Goal: Find specific page/section: Find specific page/section

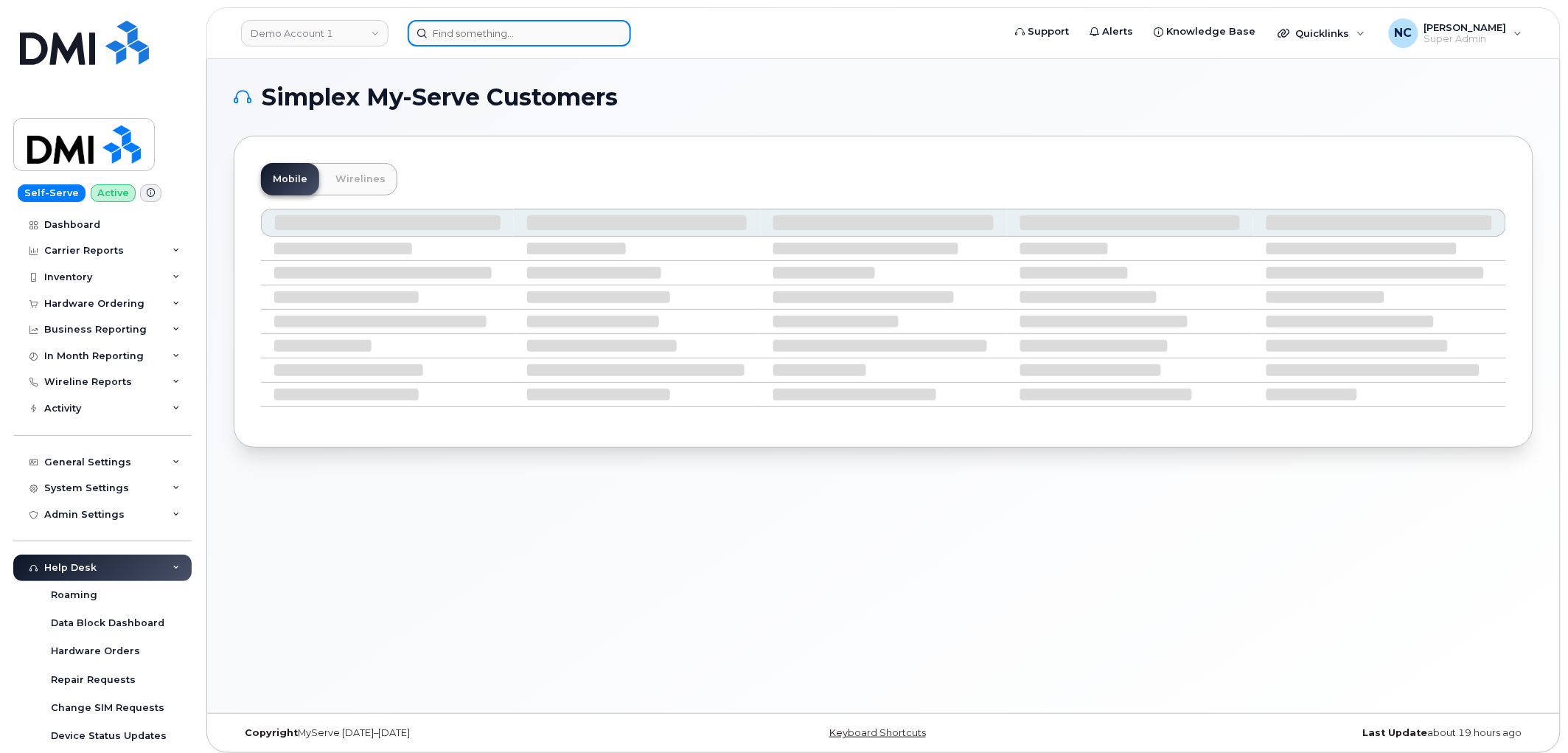
click at [519, 33] on input at bounding box center [519, 33] width 224 height 26
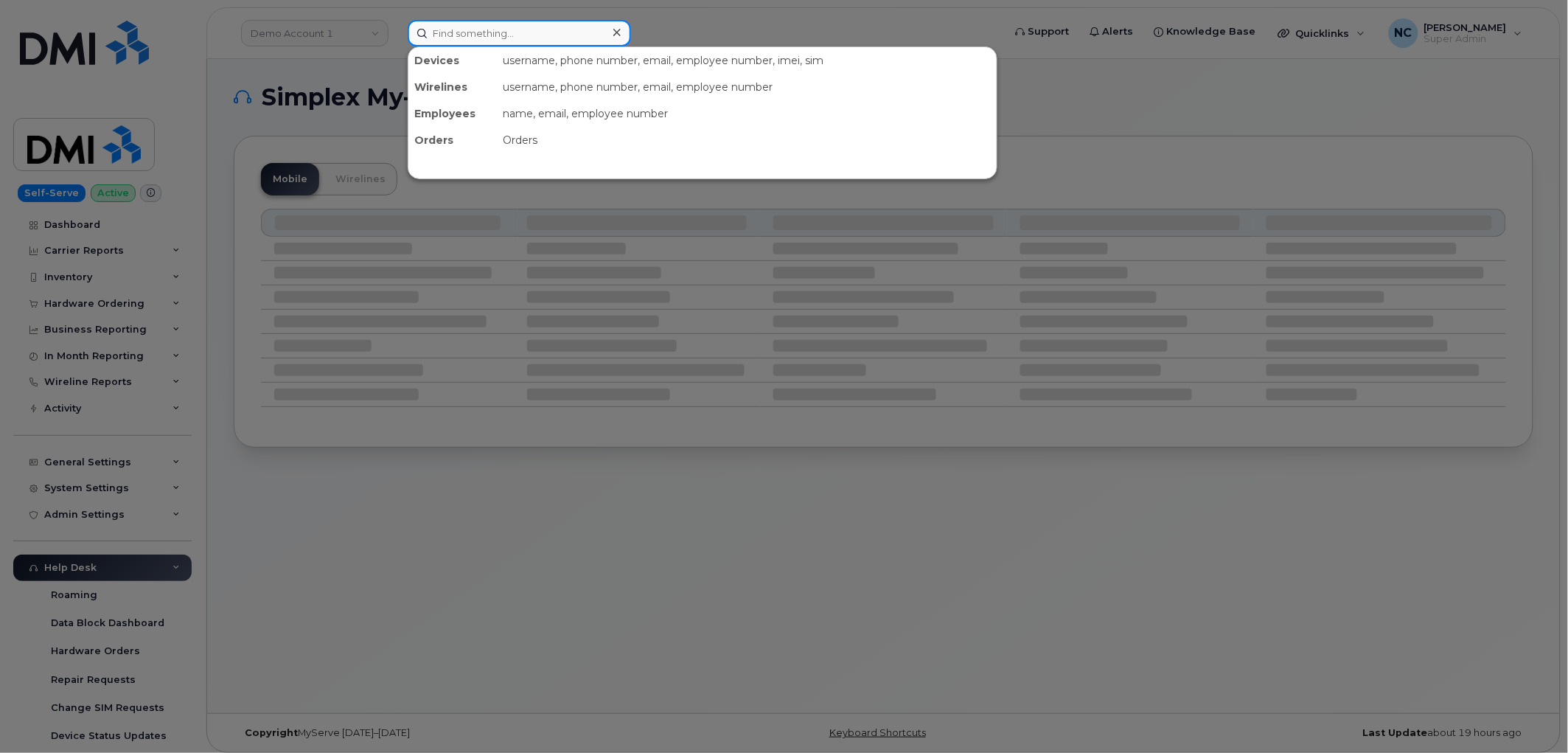
paste input "330-690-3311"
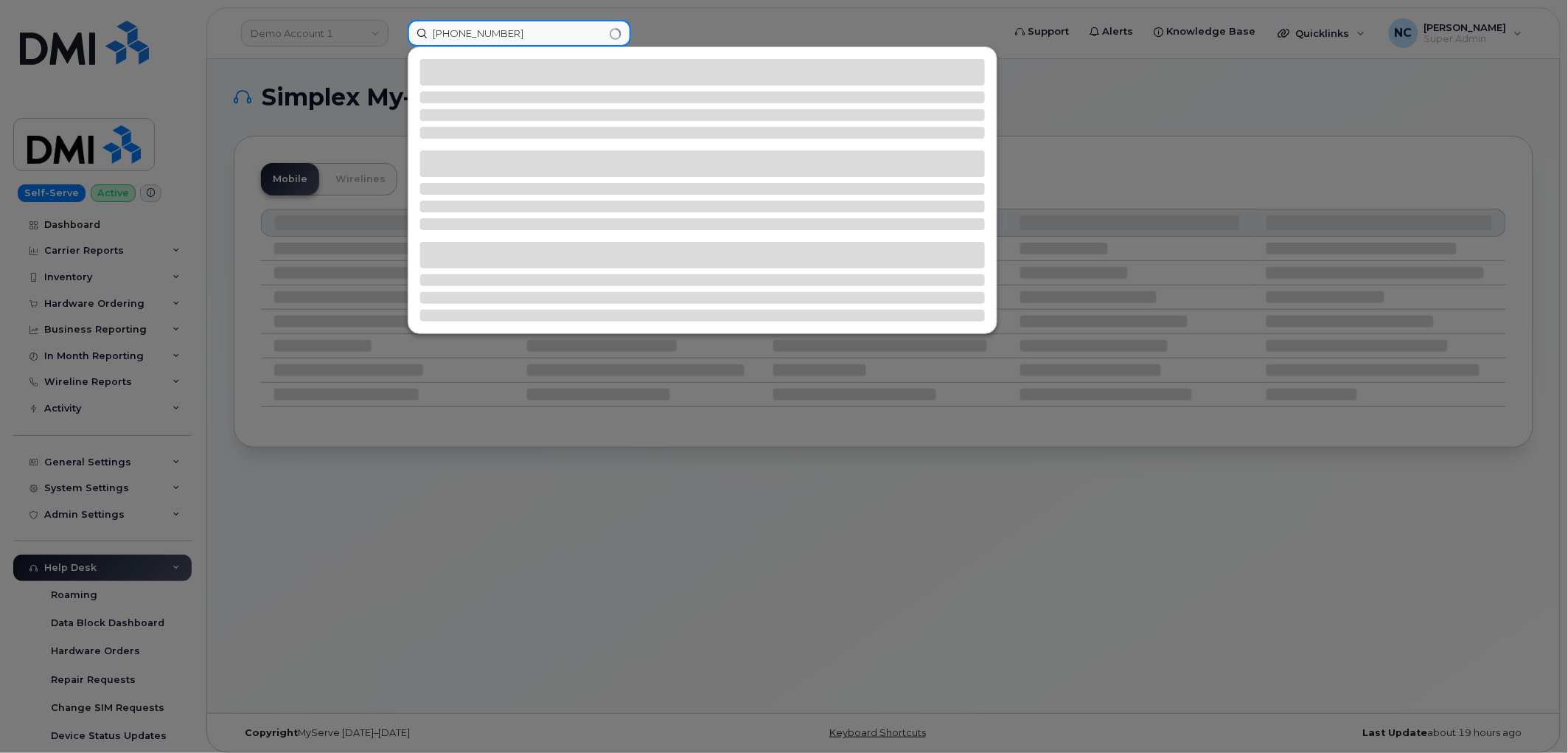
type input "330-690-3311"
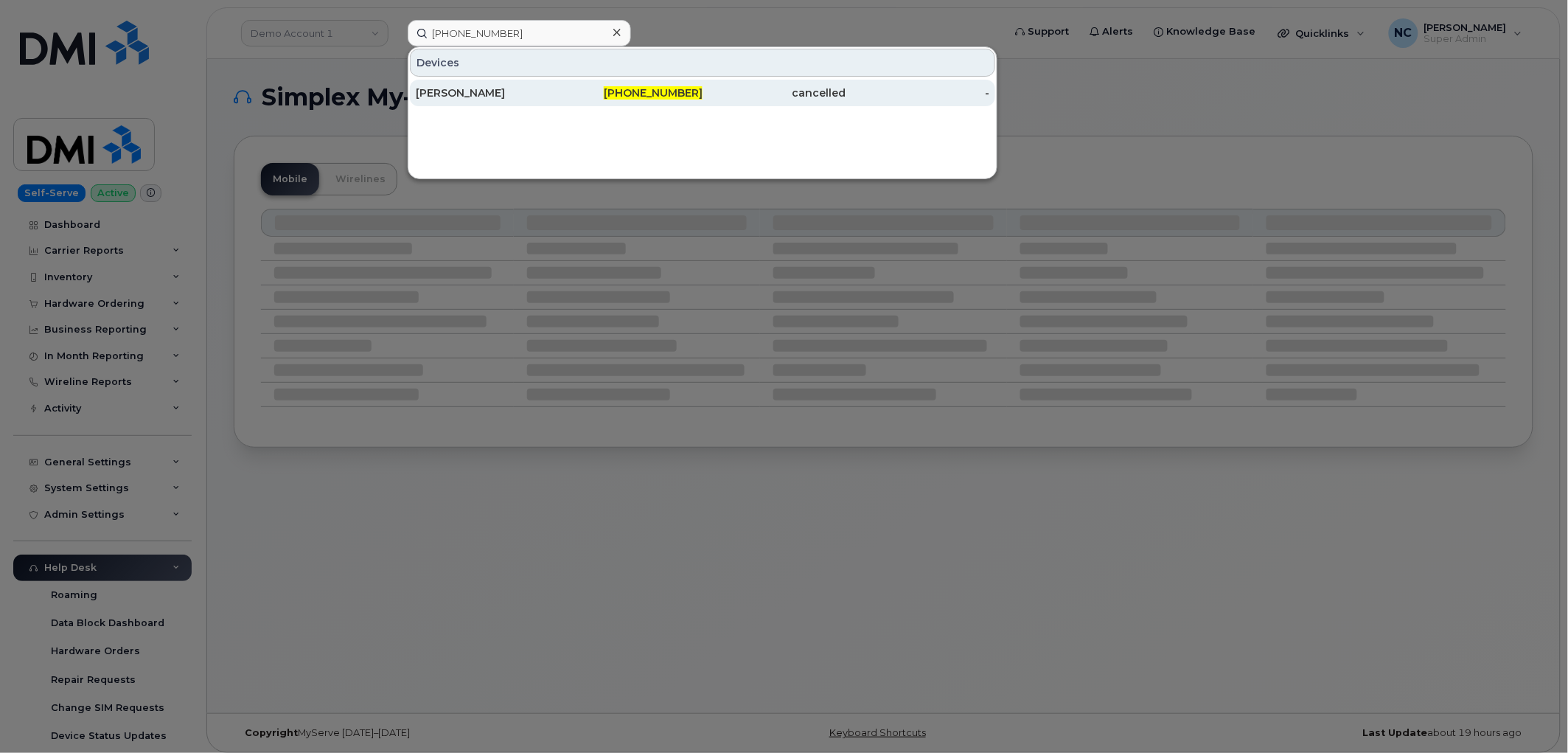
click at [536, 90] on div "[PERSON_NAME]" at bounding box center [488, 92] width 144 height 15
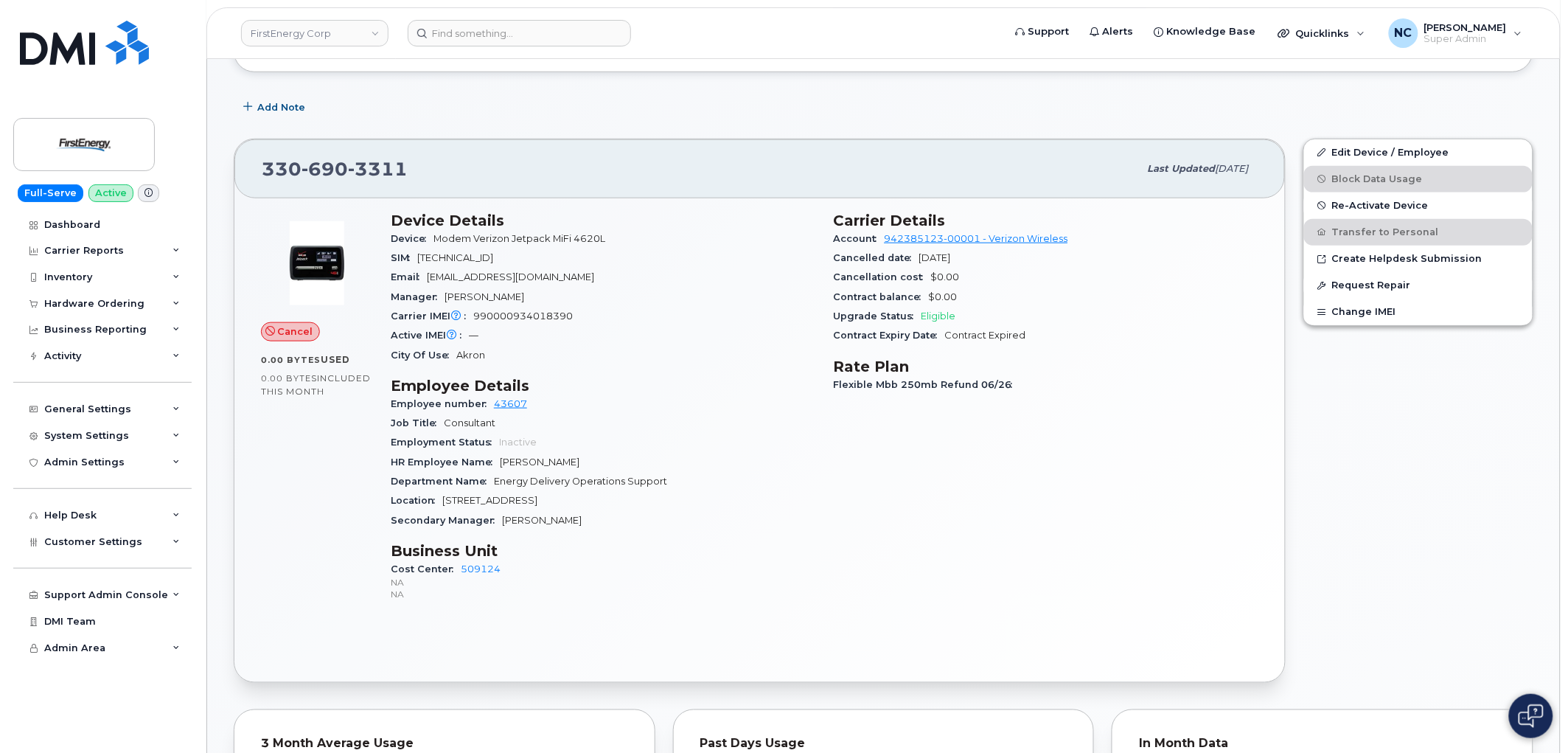
scroll to position [409, 0]
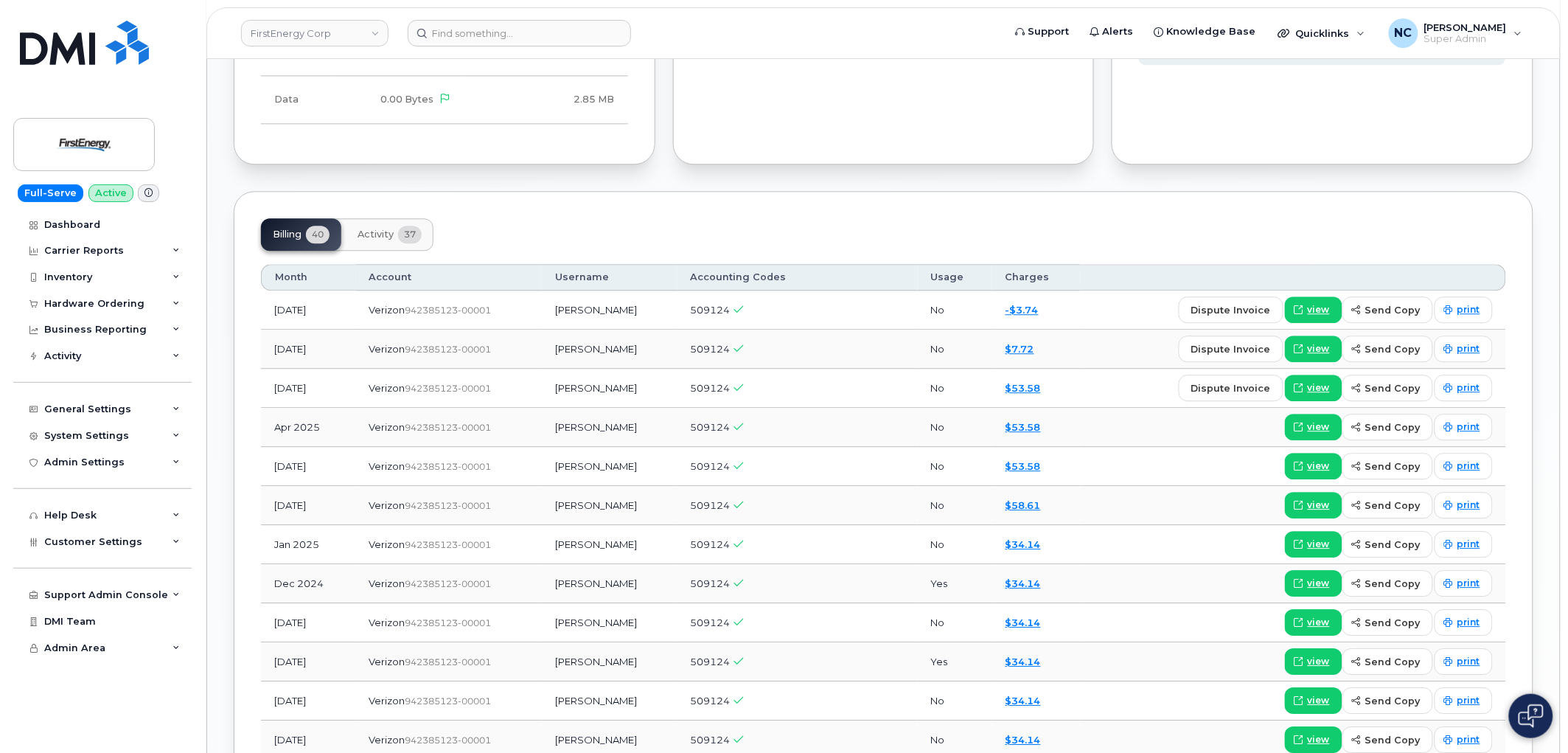
click at [386, 222] on button "Activity 37" at bounding box center [389, 235] width 88 height 33
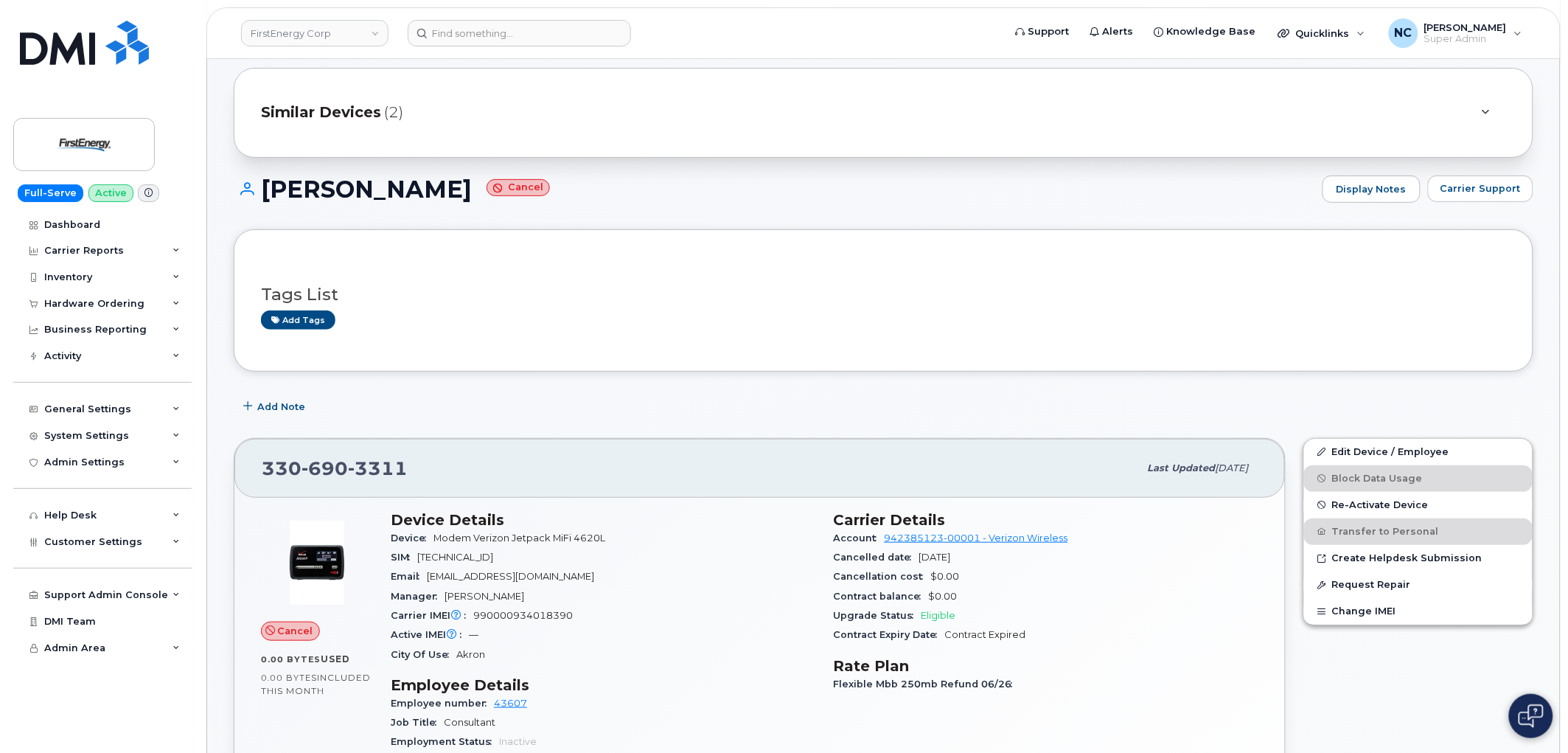
scroll to position [82, 0]
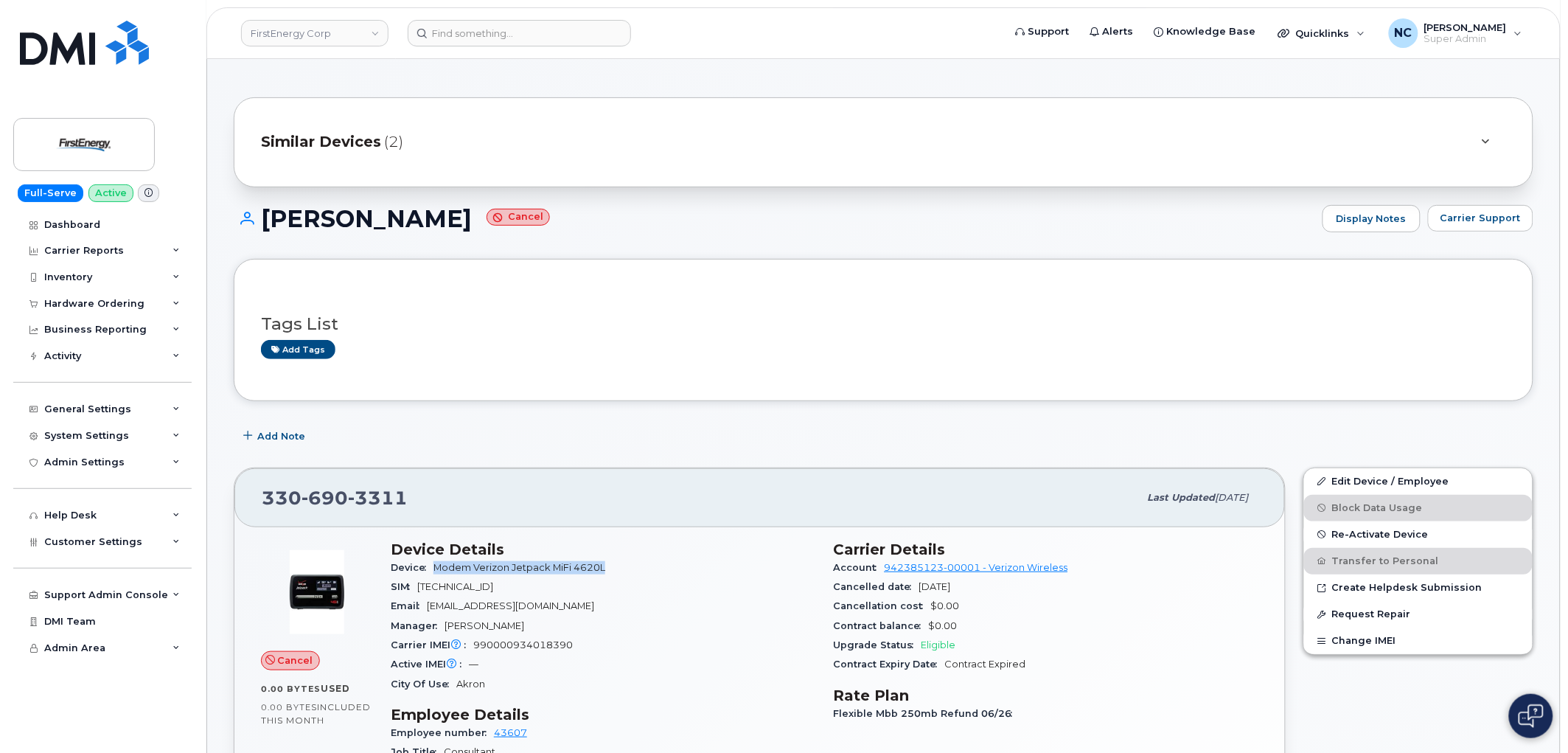
drag, startPoint x: 618, startPoint y: 558, endPoint x: 437, endPoint y: 575, distance: 181.8
click at [437, 575] on div "Device Modem Verizon Jetpack MiFi 4620L" at bounding box center [604, 568] width 426 height 19
copy span "Modem Verizon Jetpack MiFi 4620L"
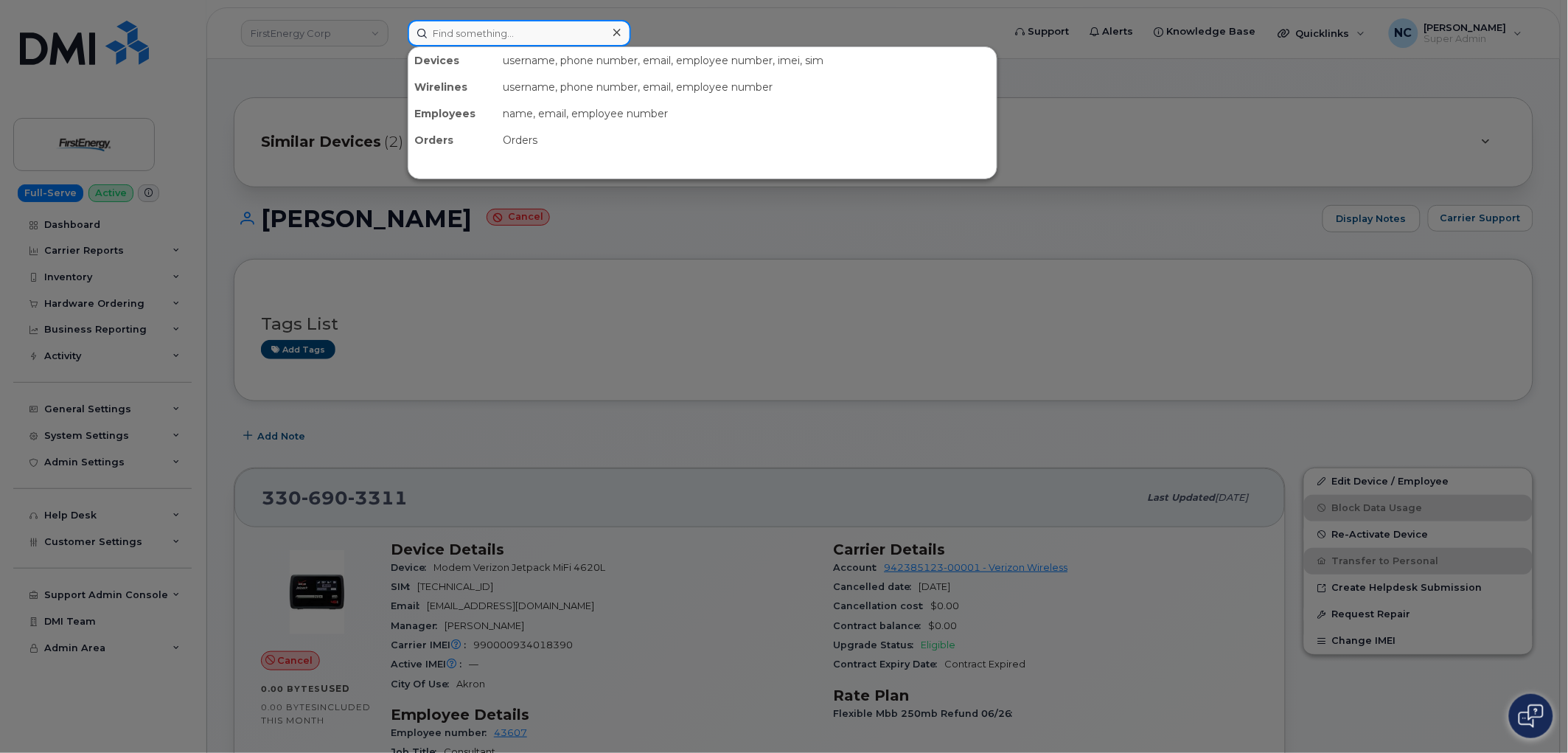
click at [588, 37] on input at bounding box center [519, 33] width 224 height 26
paste input "[PHONE_NUMBER]"
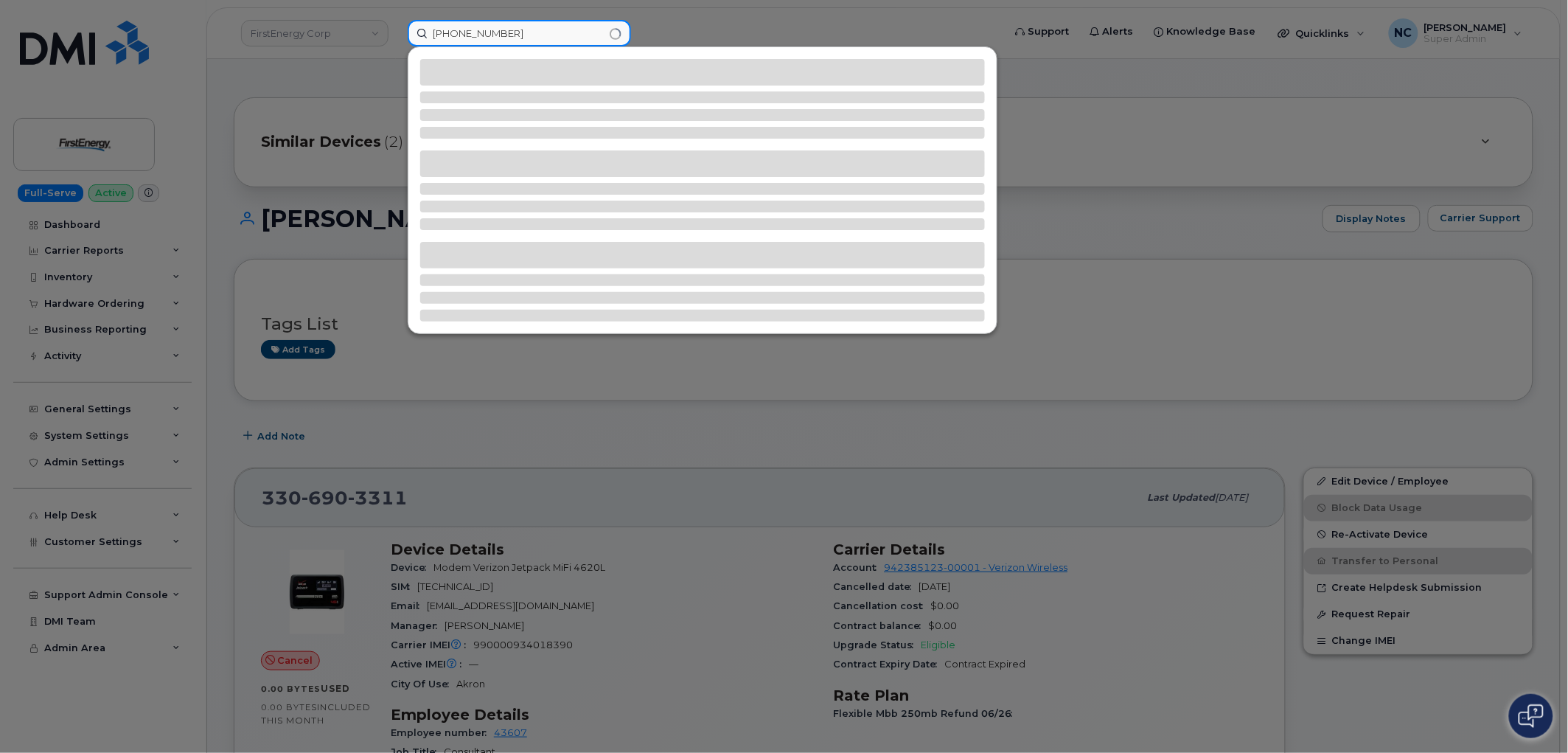
type input "[PHONE_NUMBER]"
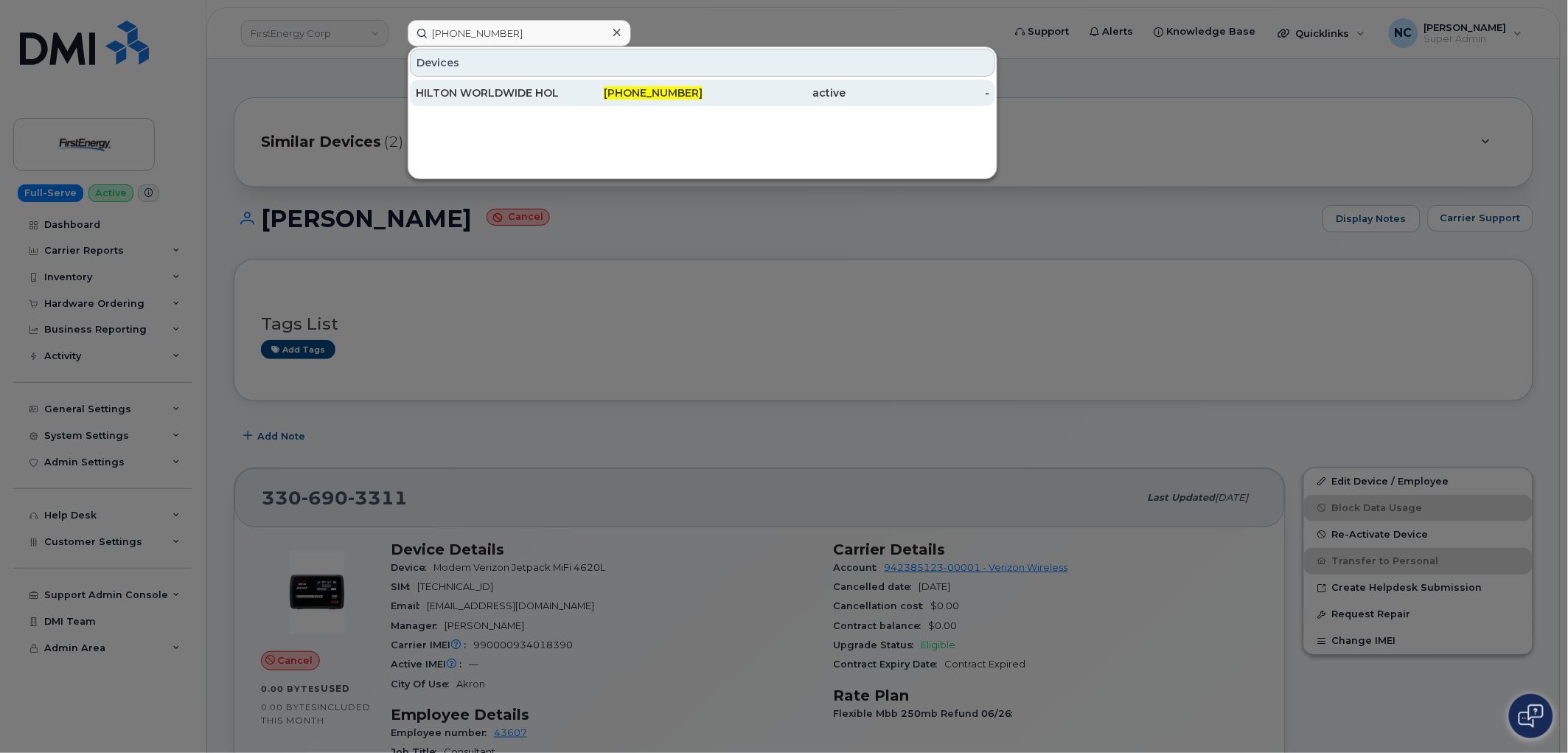
click at [528, 93] on div "HILTON WORLDWIDE HOLDINGS INC." at bounding box center [488, 92] width 144 height 15
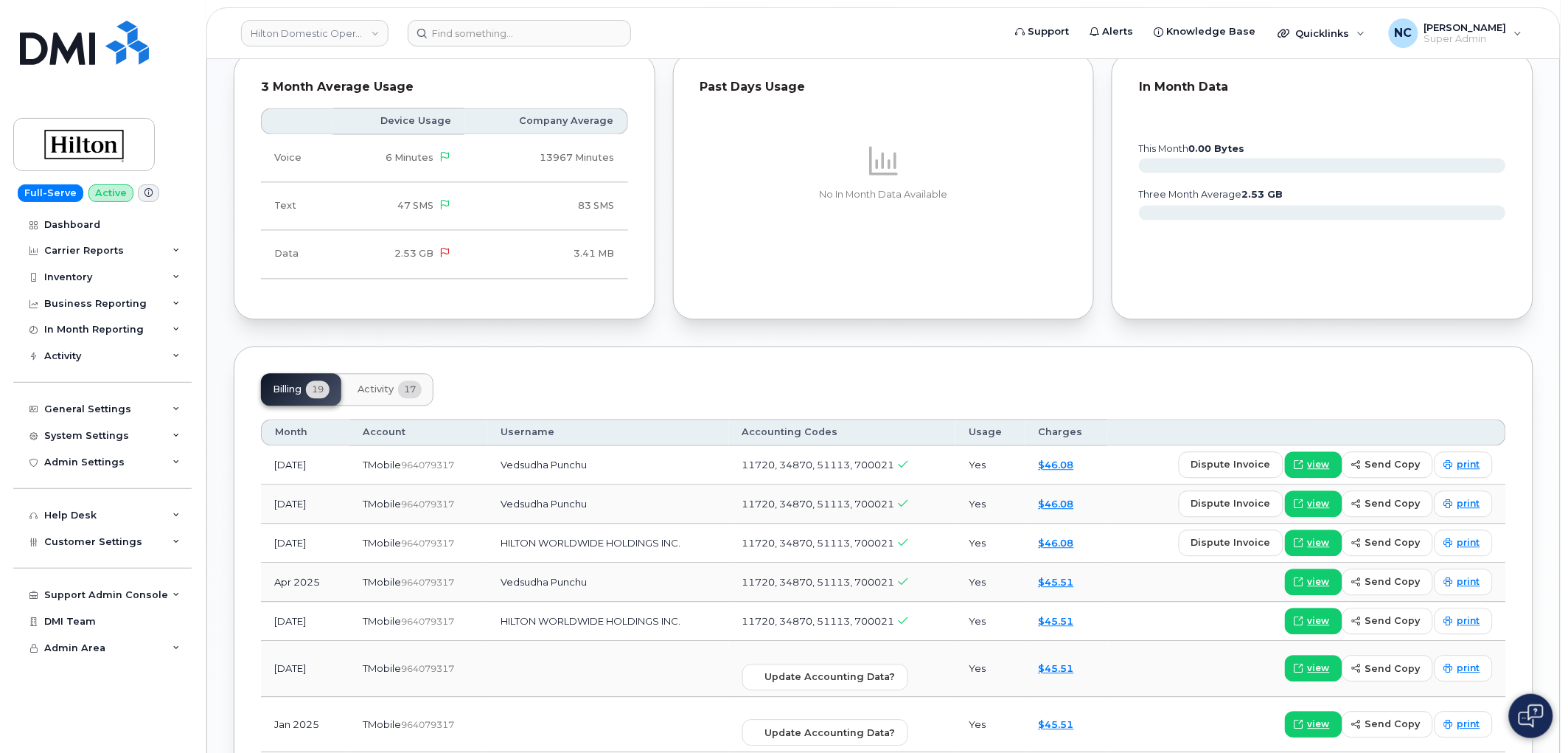
scroll to position [1008, 0]
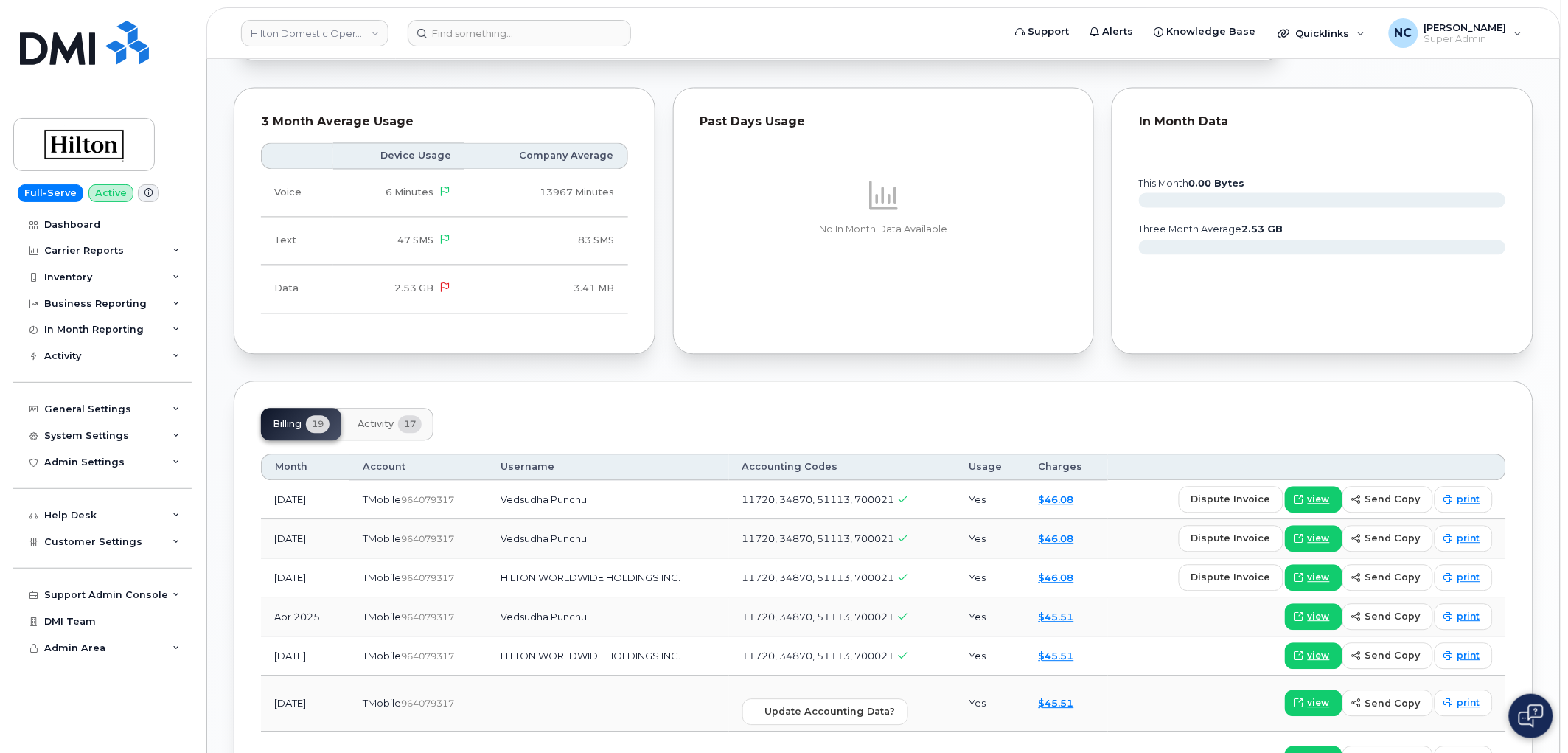
click at [369, 413] on button "Activity 17" at bounding box center [389, 425] width 88 height 33
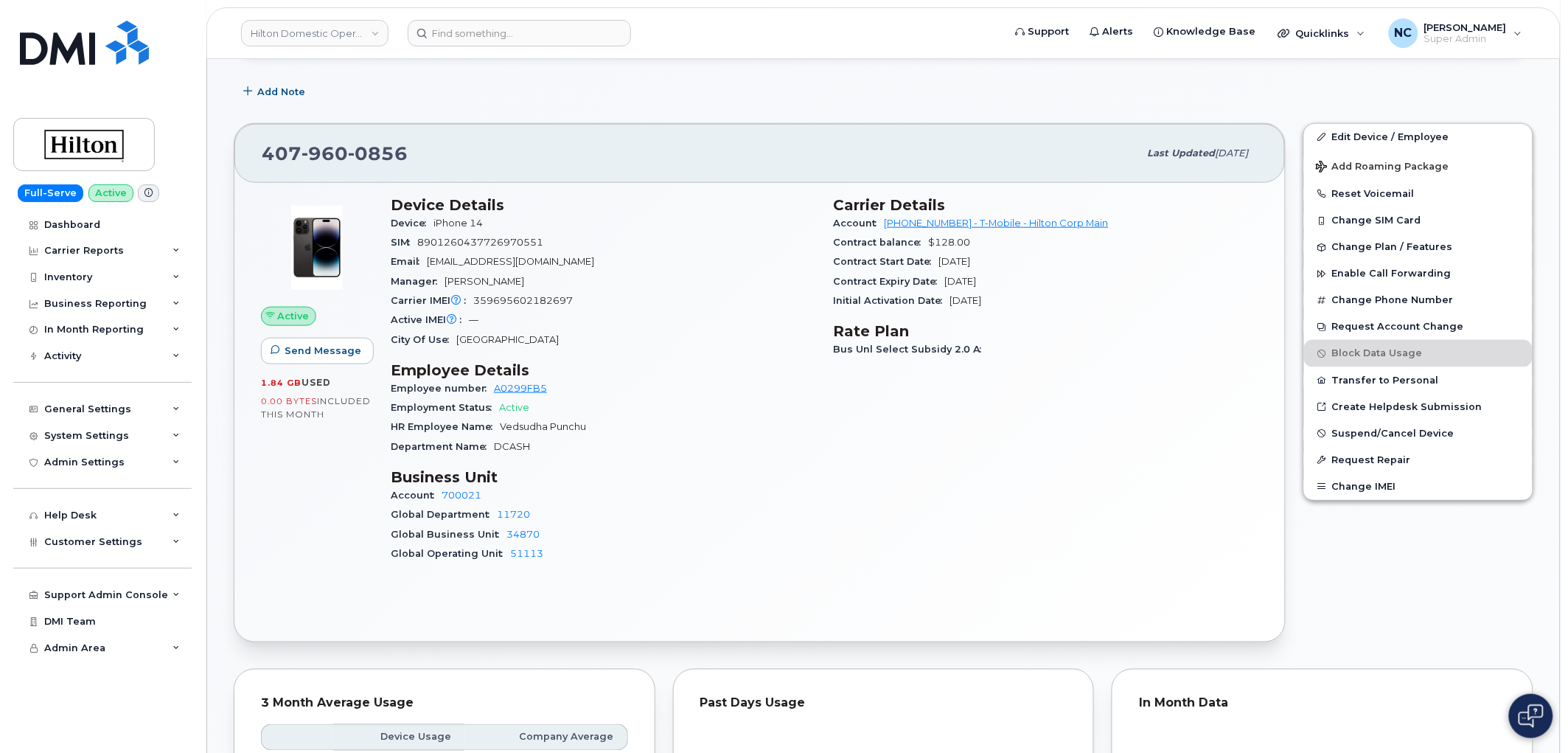
scroll to position [426, 0]
click at [506, 43] on input at bounding box center [519, 33] width 224 height 26
paste input "DMPYR02AJF89"
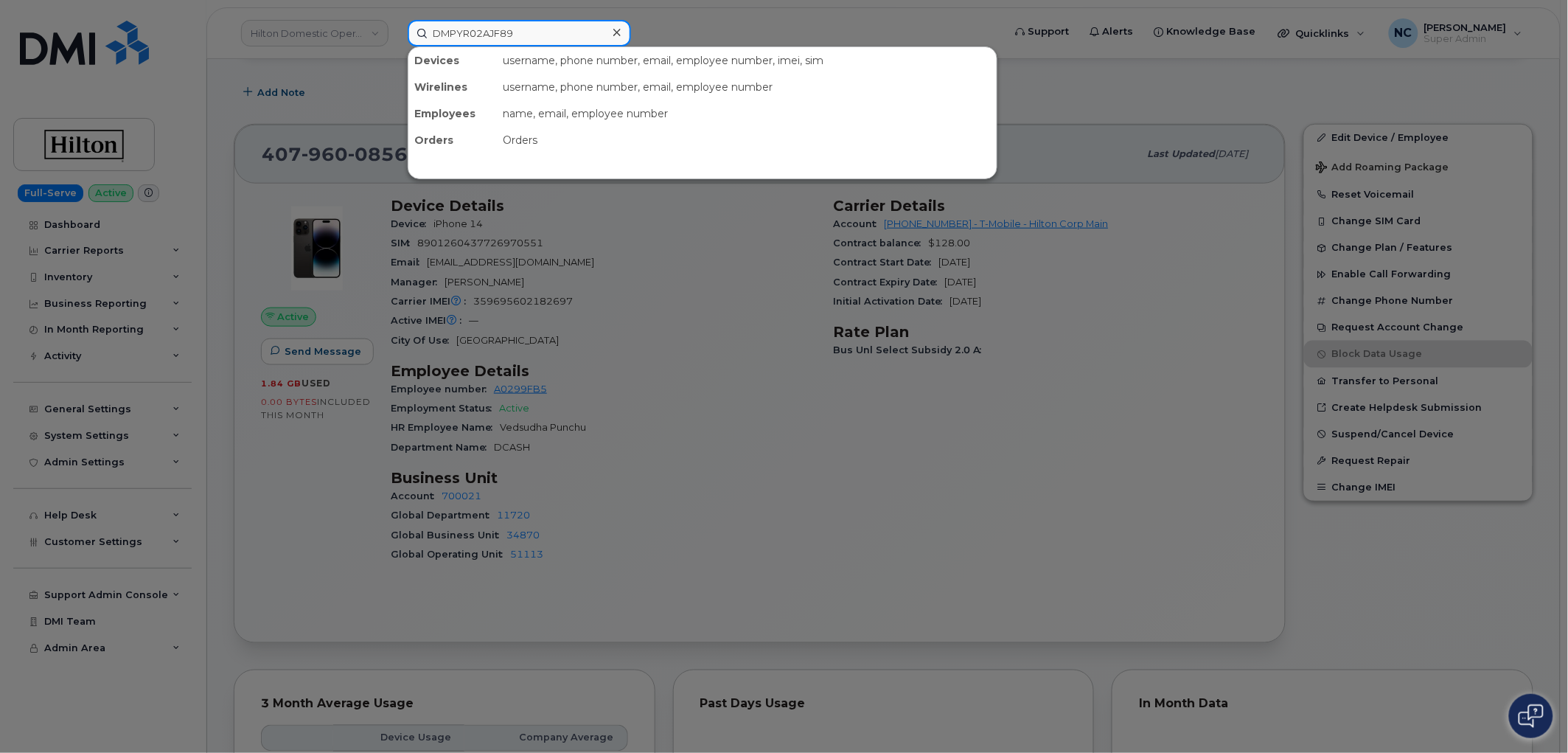
type input "DMPYR02AJF89"
